Goal: Task Accomplishment & Management: Use online tool/utility

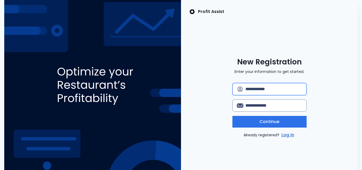
click at [263, 93] on input "text" at bounding box center [273, 89] width 57 height 12
click at [263, 90] on input "text" at bounding box center [273, 89] width 57 height 12
click at [286, 135] on link "Log in" at bounding box center [287, 135] width 15 height 6
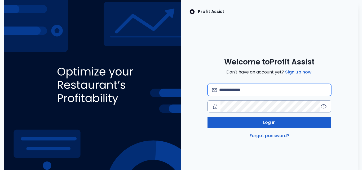
type input "**********"
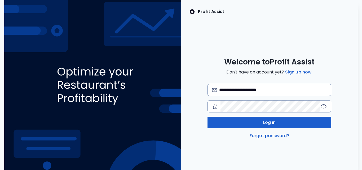
click at [234, 125] on button "Log in" at bounding box center [269, 123] width 124 height 12
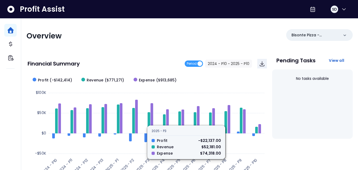
click at [155, 59] on div "Financial Summary Period 2024 - P10 ~ 2025 - P10" at bounding box center [147, 64] width 239 height 10
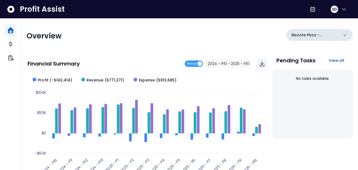
click at [320, 36] on p "Bisonte Pizza - Balantyne" at bounding box center [314, 35] width 47 height 6
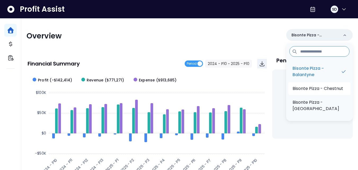
click at [314, 87] on p "Bisonte Pizza - Chestnut" at bounding box center [317, 88] width 51 height 6
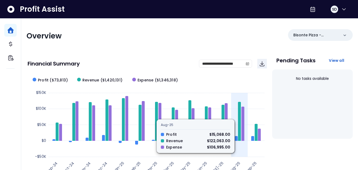
scroll to position [26, 0]
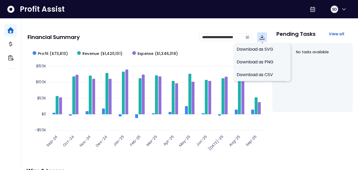
click at [264, 35] on icon "Download" at bounding box center [262, 37] width 6 height 6
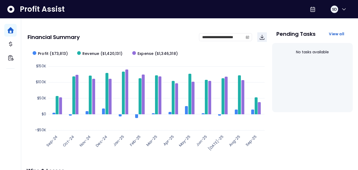
scroll to position [0, 0]
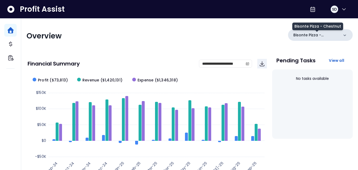
click at [315, 38] on p "Bisonte Pizza - Chestnut" at bounding box center [316, 35] width 46 height 6
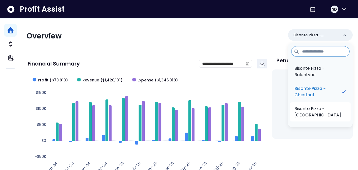
click at [306, 113] on p "Bisonte Pizza - Trade Street" at bounding box center [320, 111] width 52 height 13
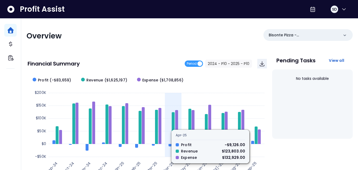
scroll to position [53, 0]
